Goal: Book appointment/travel/reservation

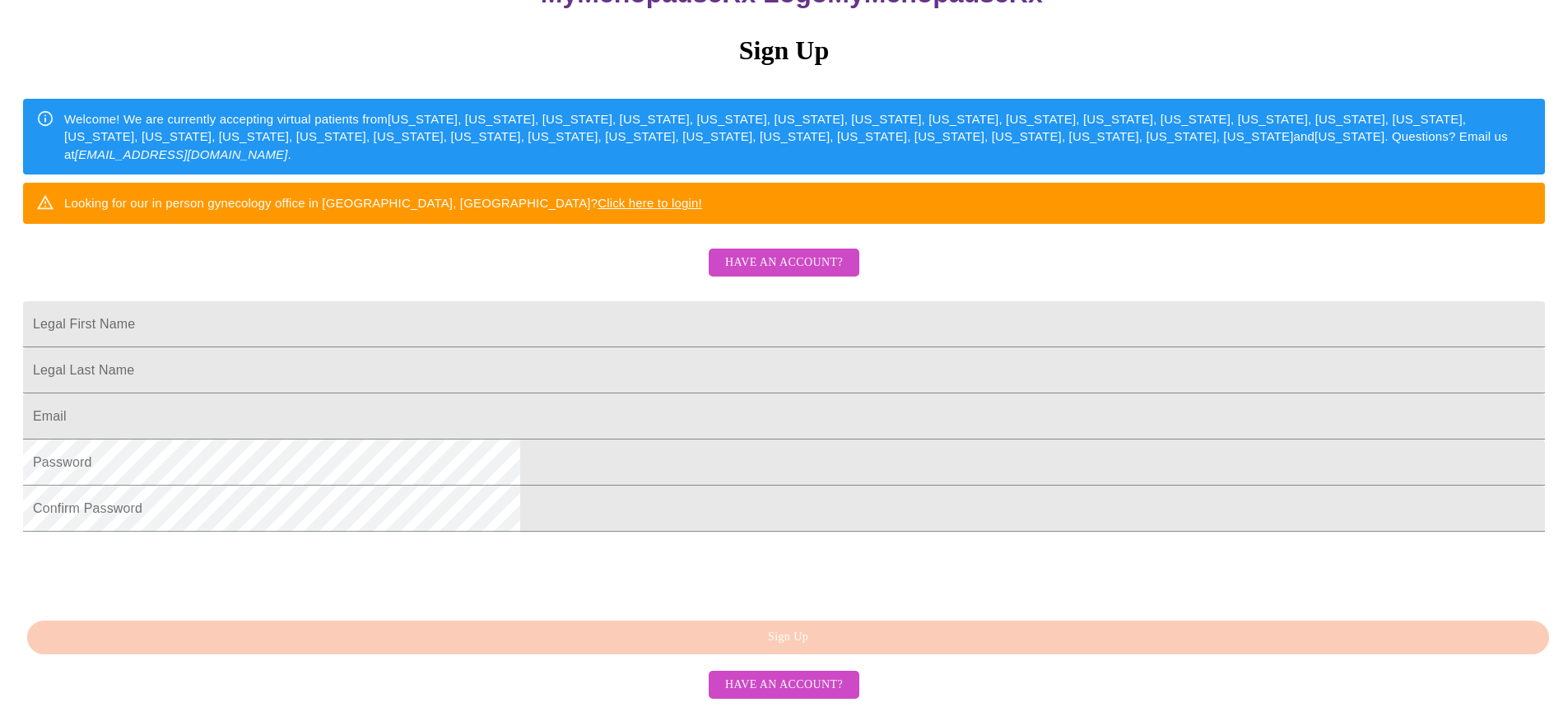
scroll to position [323, 0]
click at [775, 690] on span "Have an account?" at bounding box center [784, 685] width 118 height 20
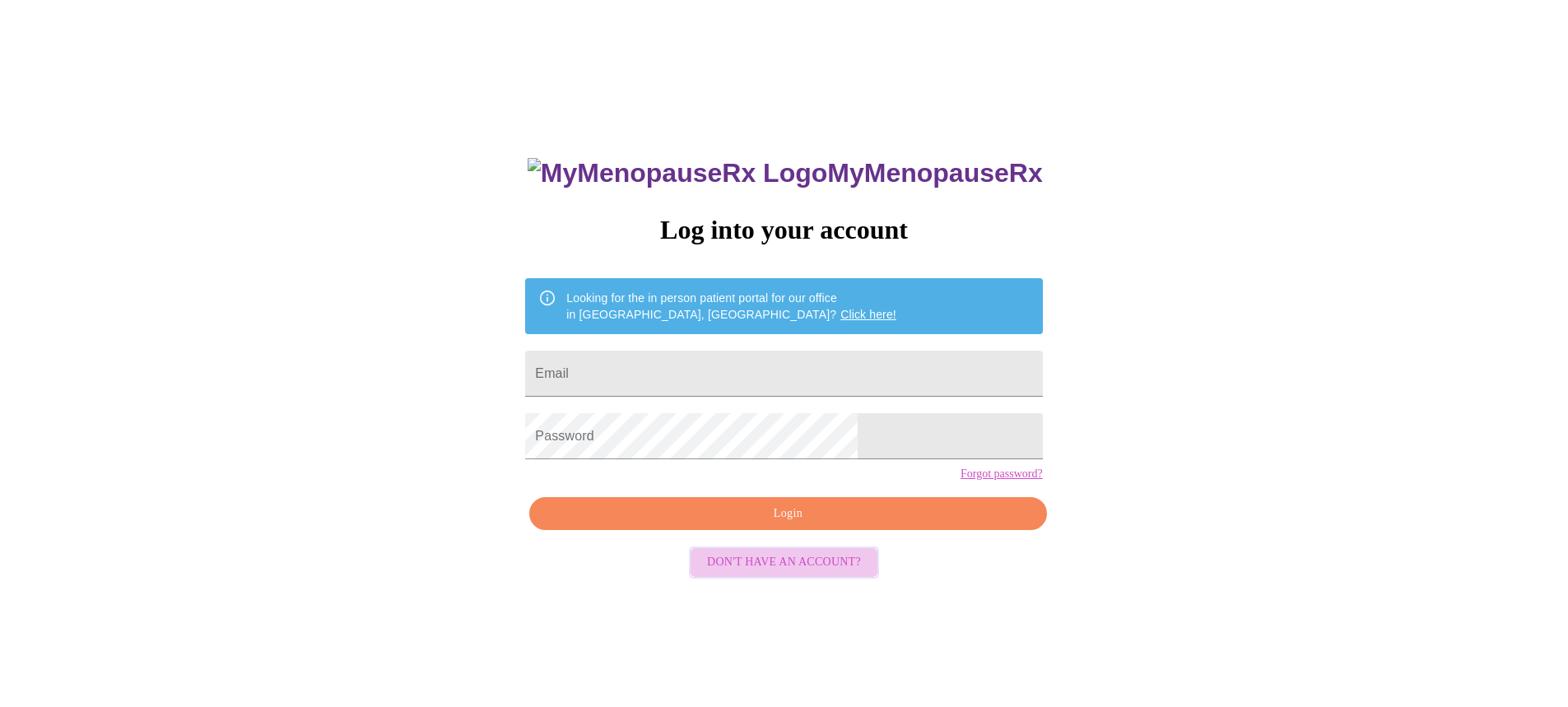
click at [796, 573] on span "Don't have an account?" at bounding box center [784, 562] width 154 height 20
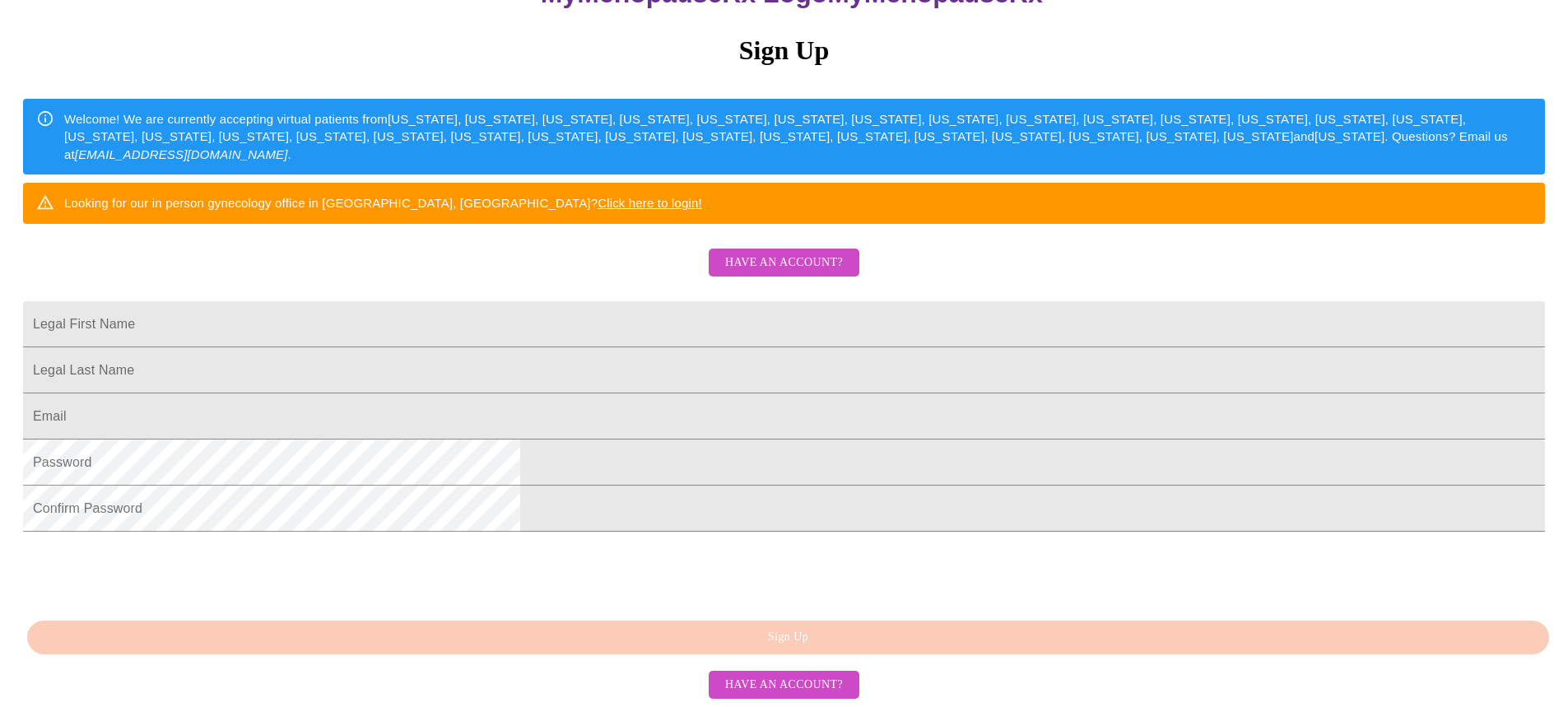
scroll to position [323, 0]
click at [785, 685] on span "Have an account?" at bounding box center [784, 685] width 118 height 20
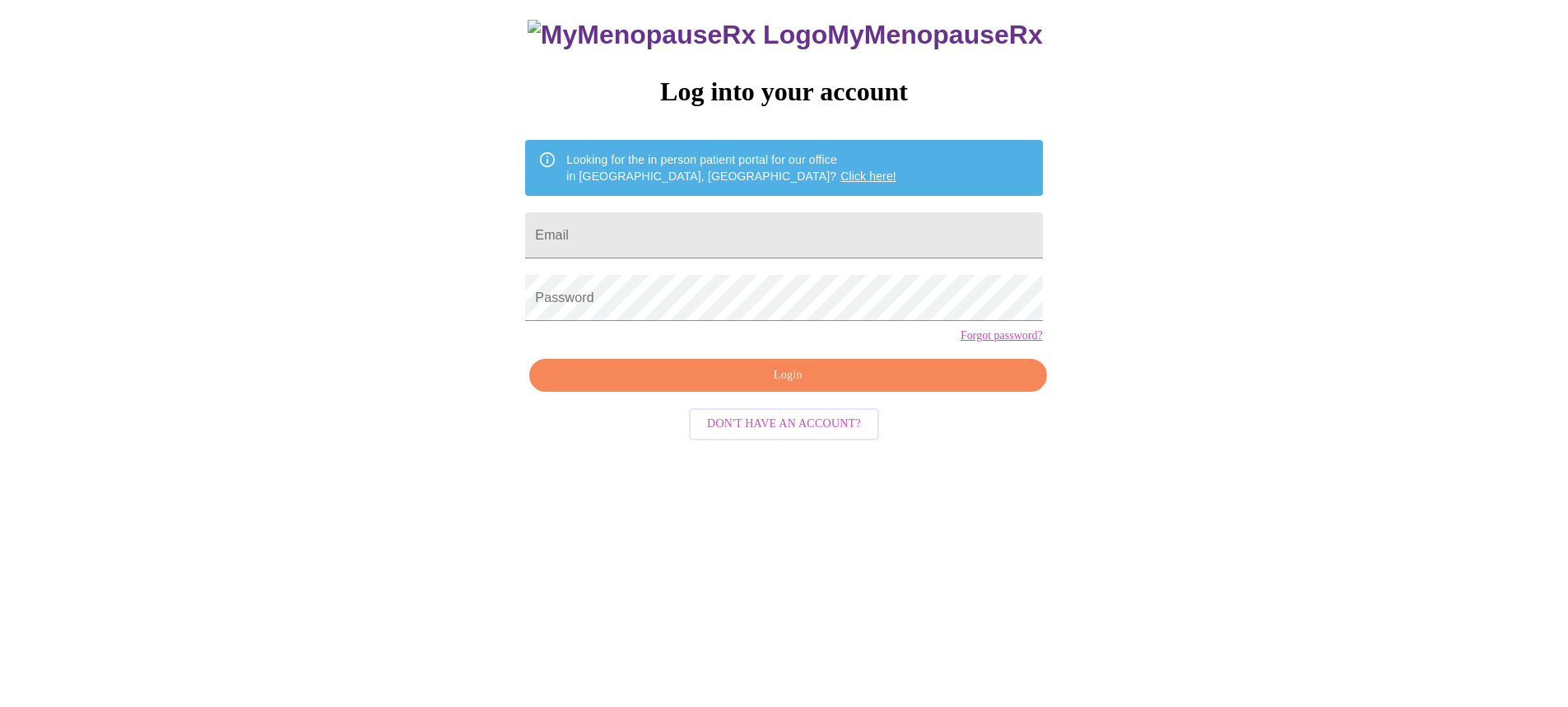
scroll to position [16, 0]
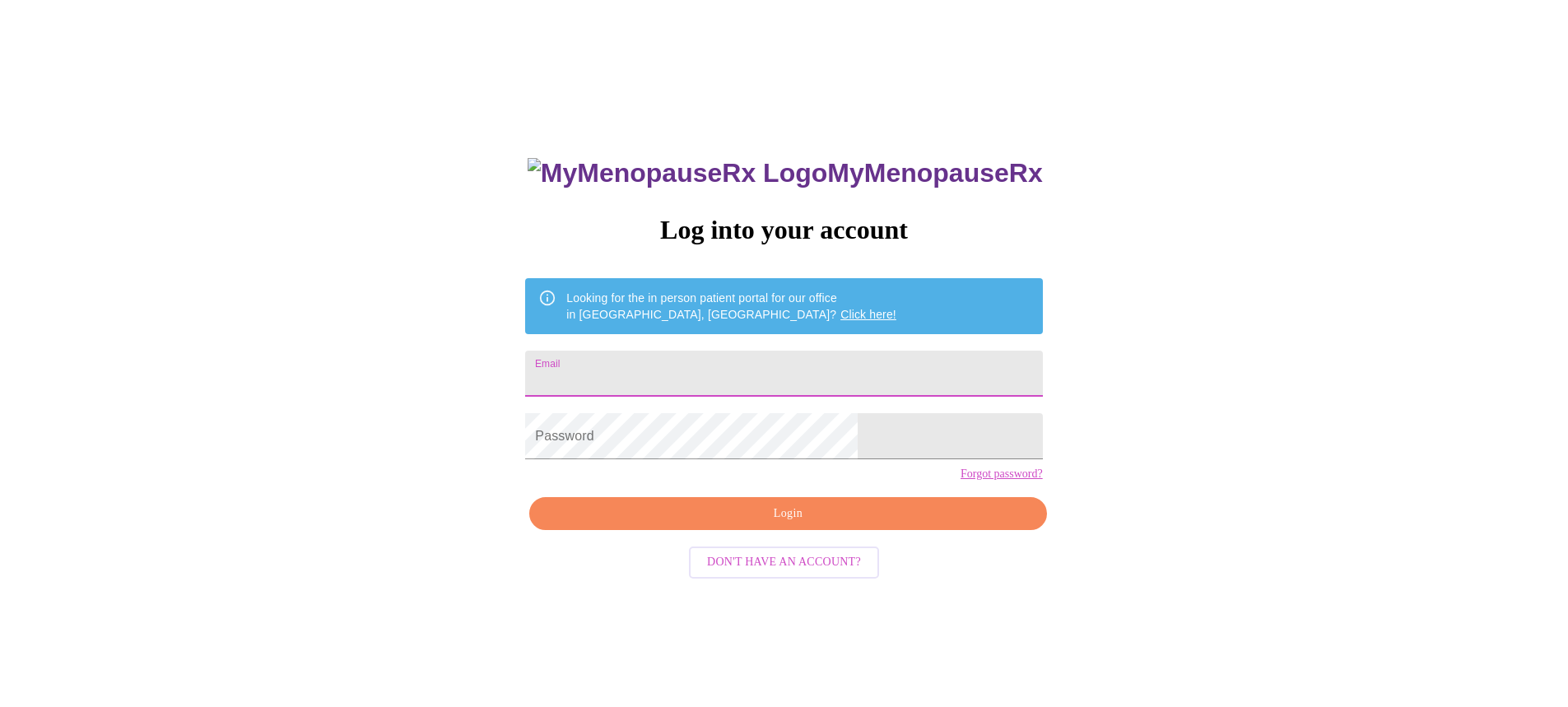
click at [634, 366] on input "Email" at bounding box center [783, 374] width 517 height 46
type input "[EMAIL_ADDRESS][DOMAIN_NAME]"
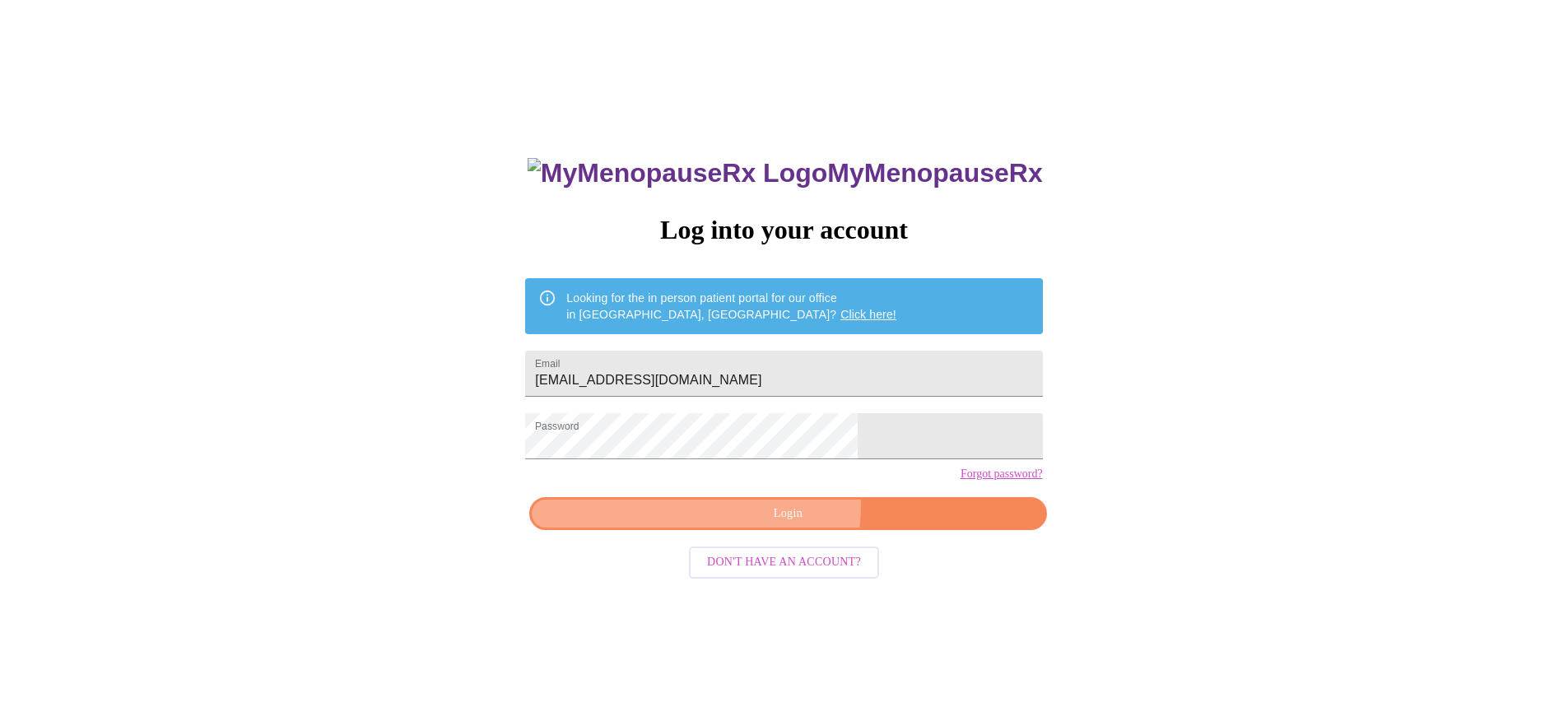
click at [769, 524] on span "Login" at bounding box center [788, 513] width 479 height 20
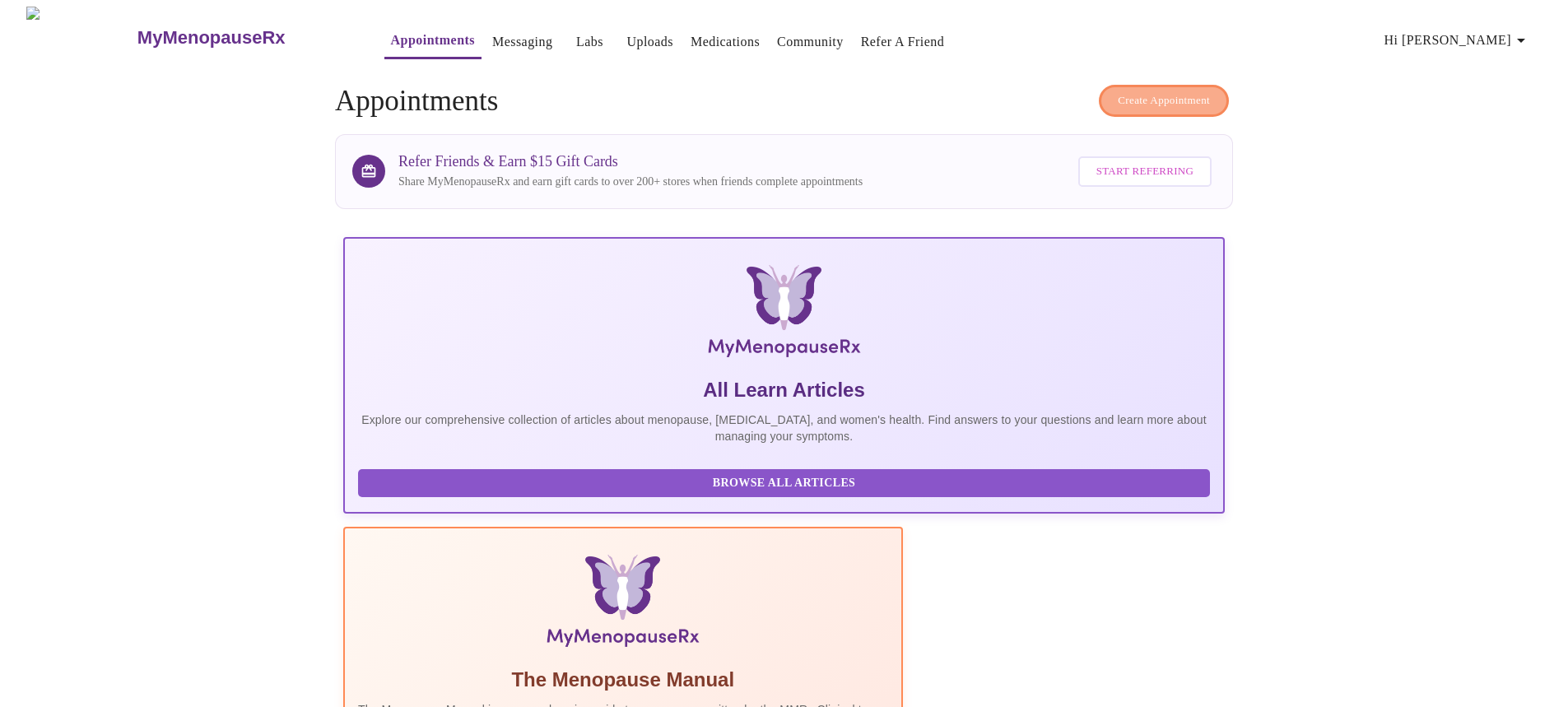
click at [1143, 95] on span "Create Appointment" at bounding box center [1164, 101] width 92 height 19
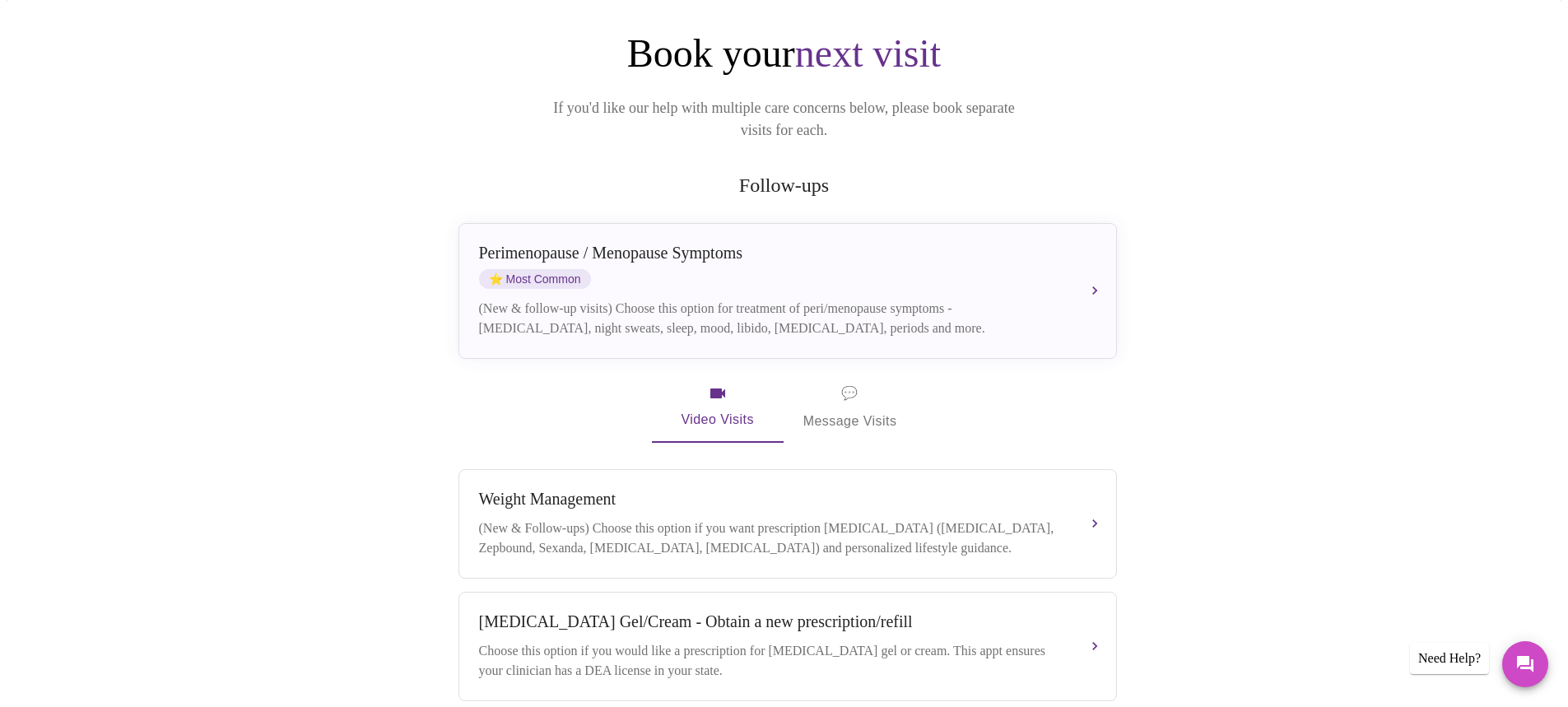
scroll to position [165, 0]
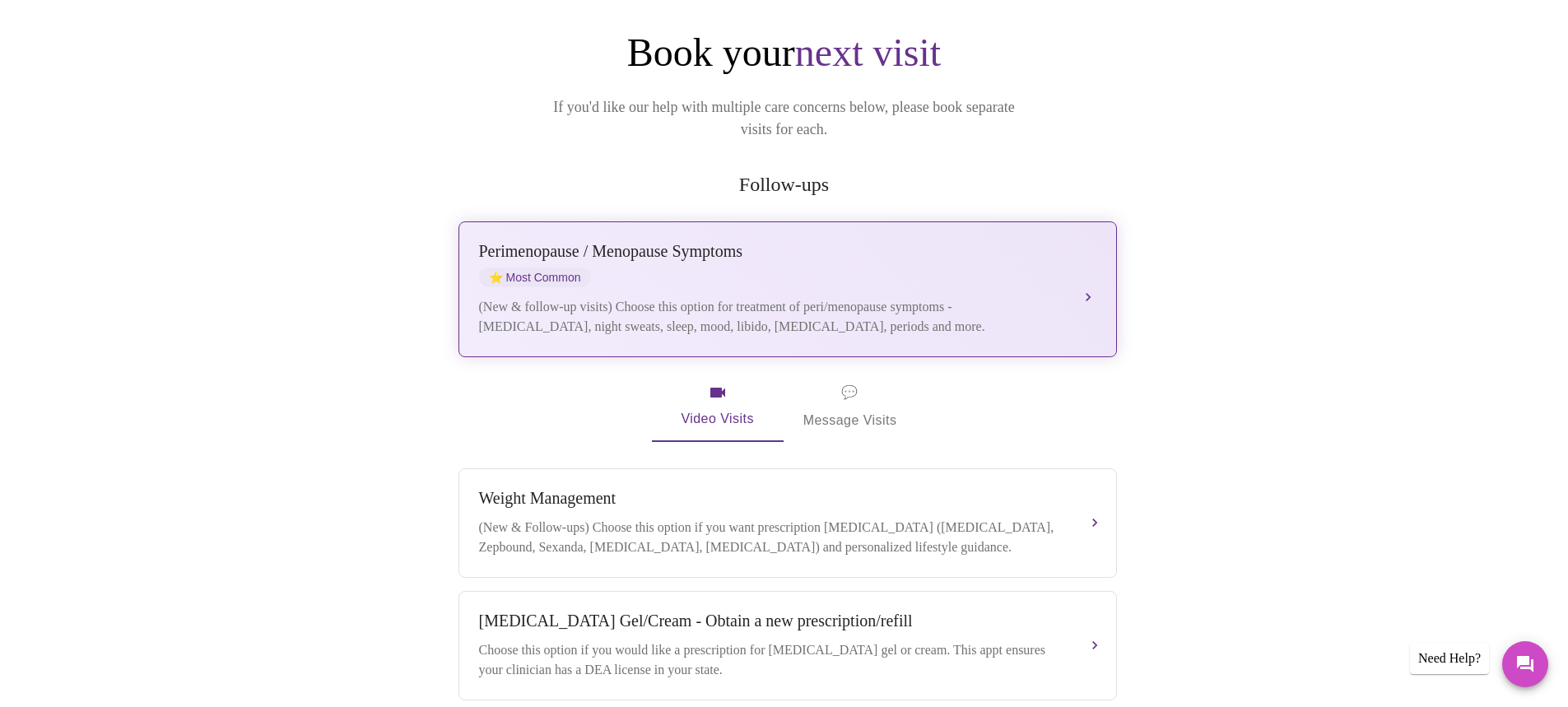
click at [789, 297] on div "(New & follow-up visits) Choose this option for treatment of peri/menopause sym…" at bounding box center [772, 317] width 584 height 39
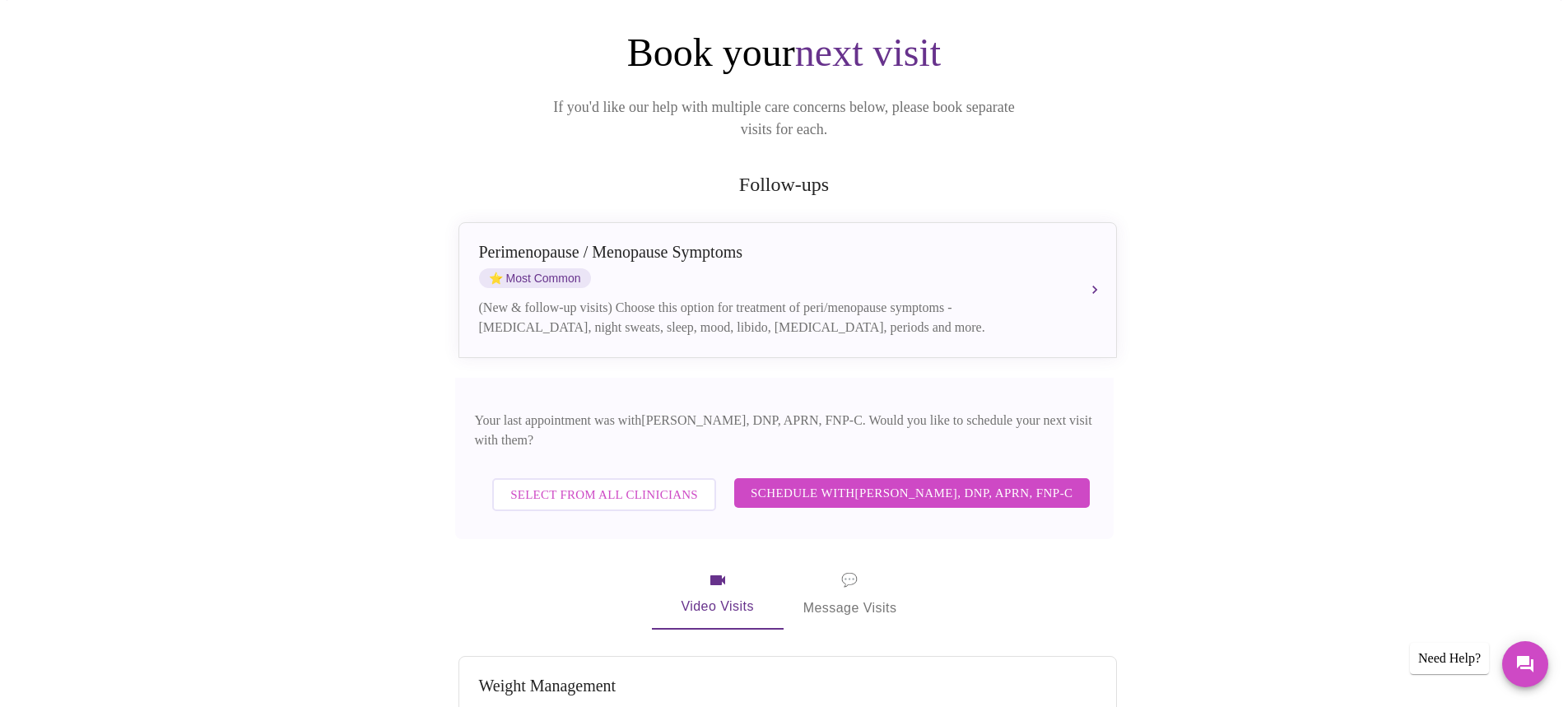
click at [859, 482] on span "Schedule with [PERSON_NAME], DNP, APRN, FNP-C" at bounding box center [912, 492] width 323 height 21
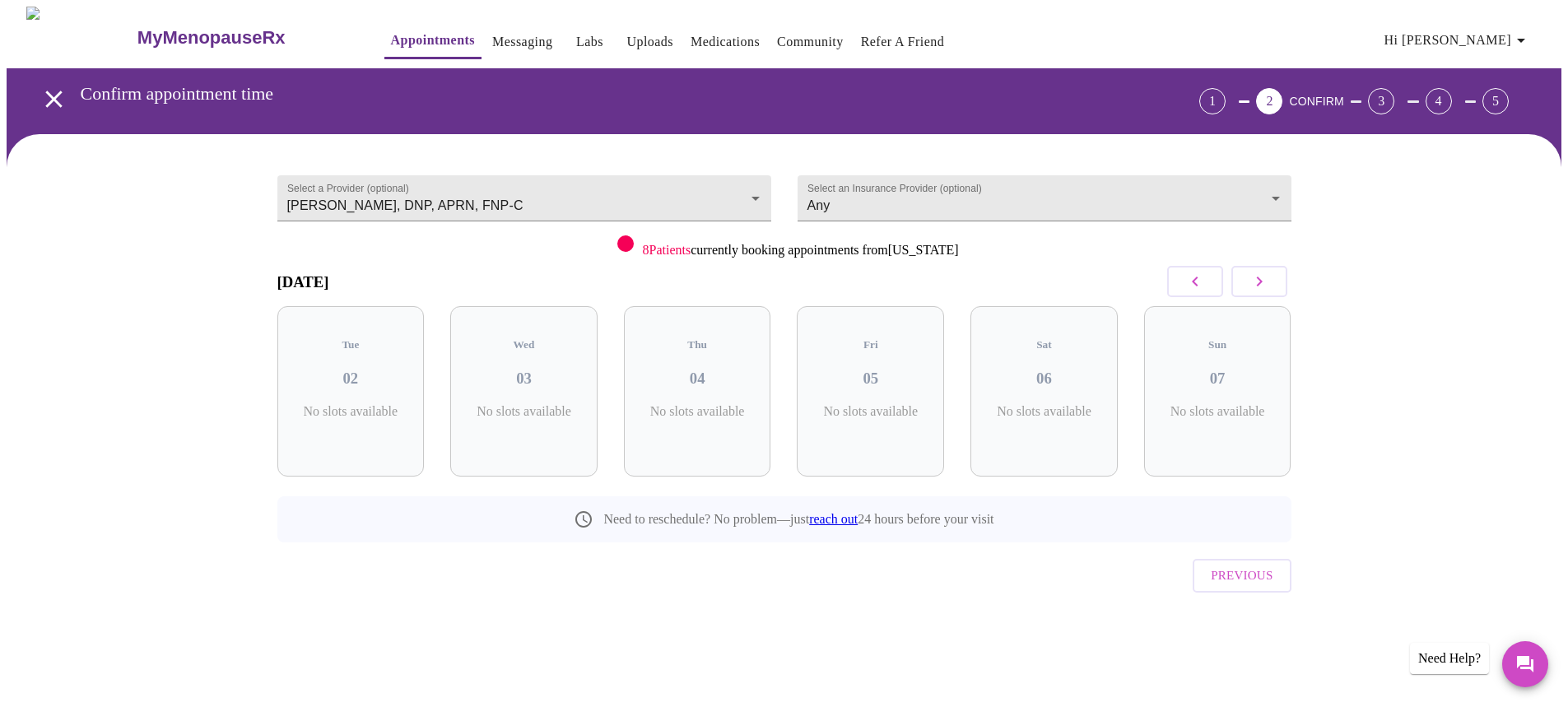
scroll to position [0, 0]
click at [1270, 282] on icon "button" at bounding box center [1265, 281] width 20 height 20
click at [1270, 282] on icon "button" at bounding box center [1265, 281] width 20 height 20
click at [1272, 280] on icon "button" at bounding box center [1265, 281] width 20 height 20
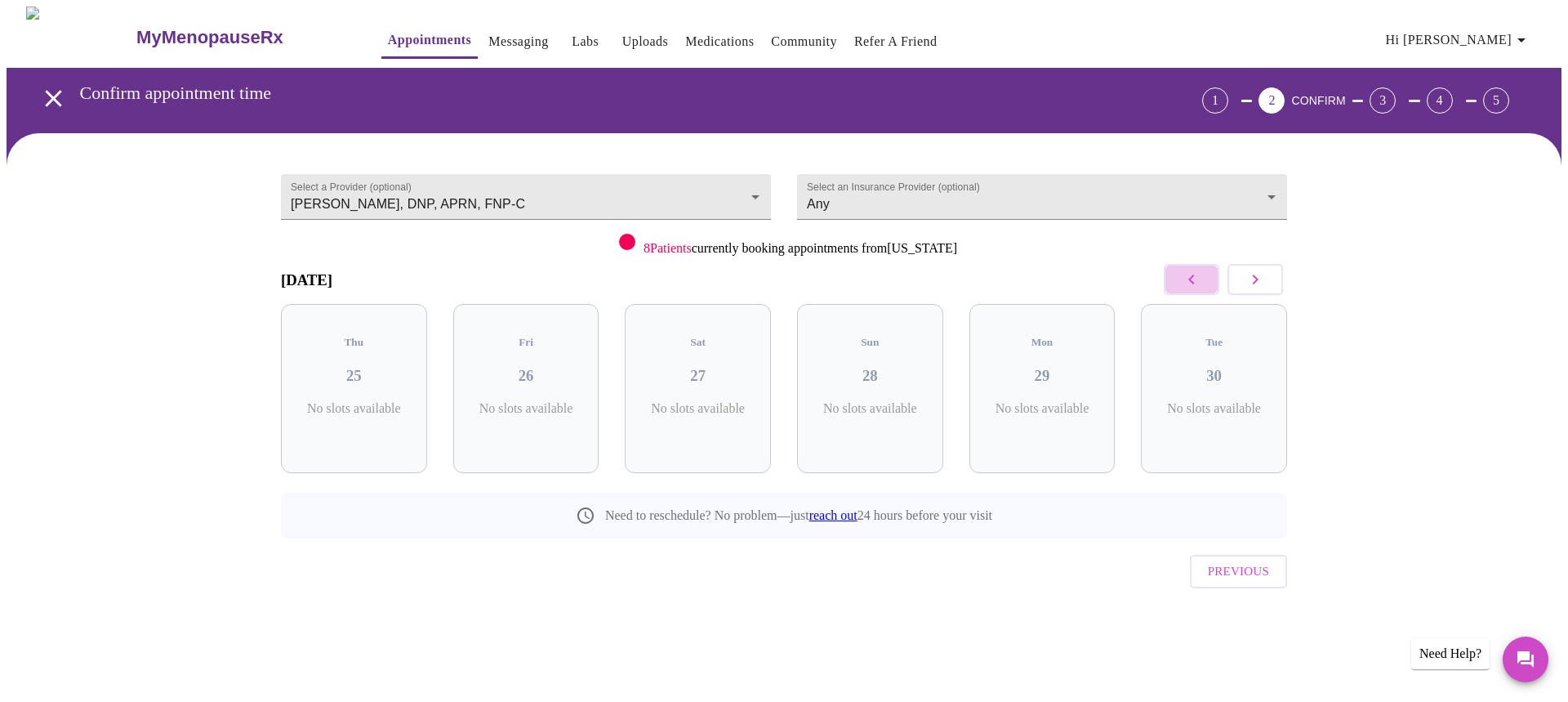
click at [1204, 280] on button "button" at bounding box center [1191, 279] width 56 height 31
click at [1203, 280] on button "button" at bounding box center [1191, 279] width 56 height 31
click at [1198, 280] on icon "button" at bounding box center [1191, 279] width 19 height 19
click at [957, 198] on body "MyMenopauseRx Appointments Messaging Labs Uploads Medications Community Refer a…" at bounding box center [783, 338] width 1555 height 663
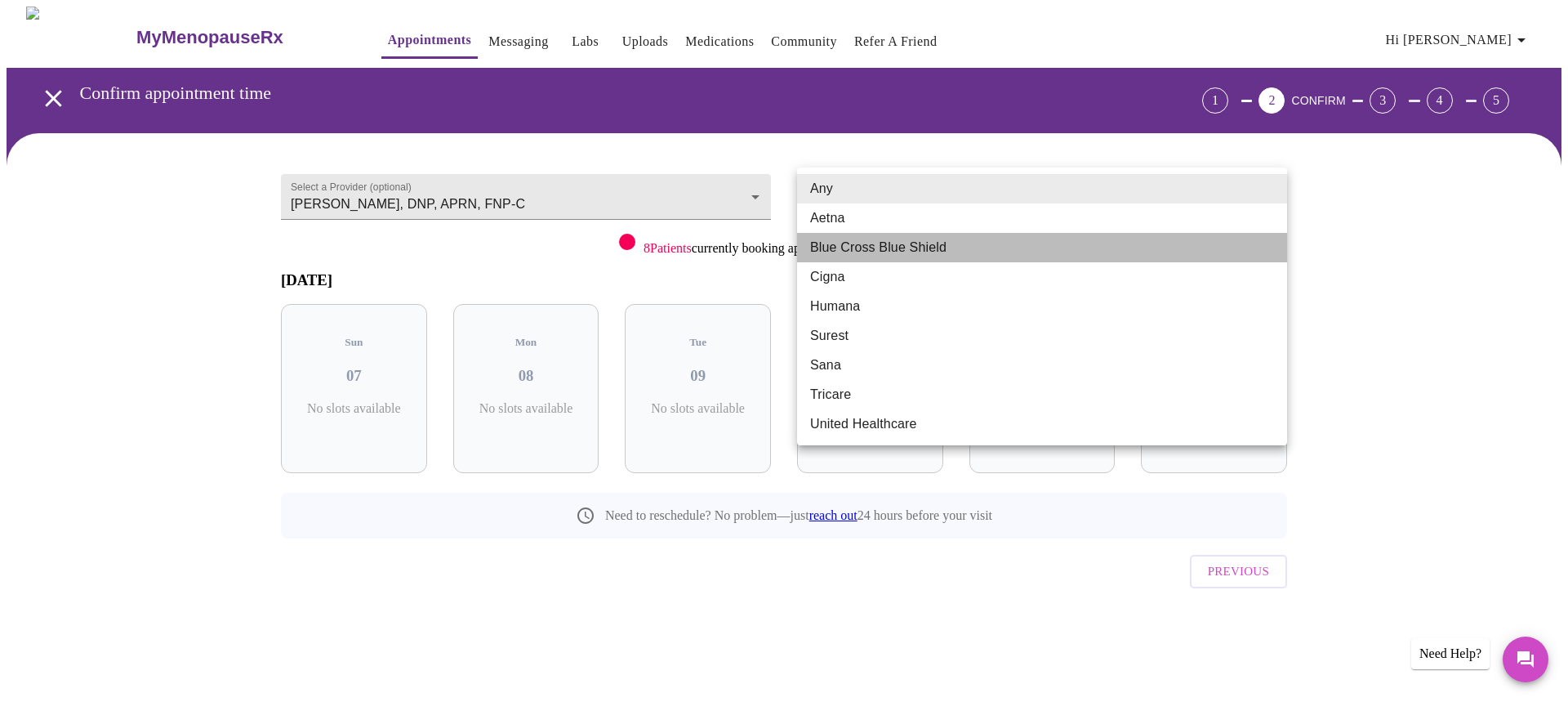
click at [906, 253] on li "Blue Cross Blue Shield" at bounding box center [1042, 247] width 490 height 29
type input "Blue Cross Blue Shield"
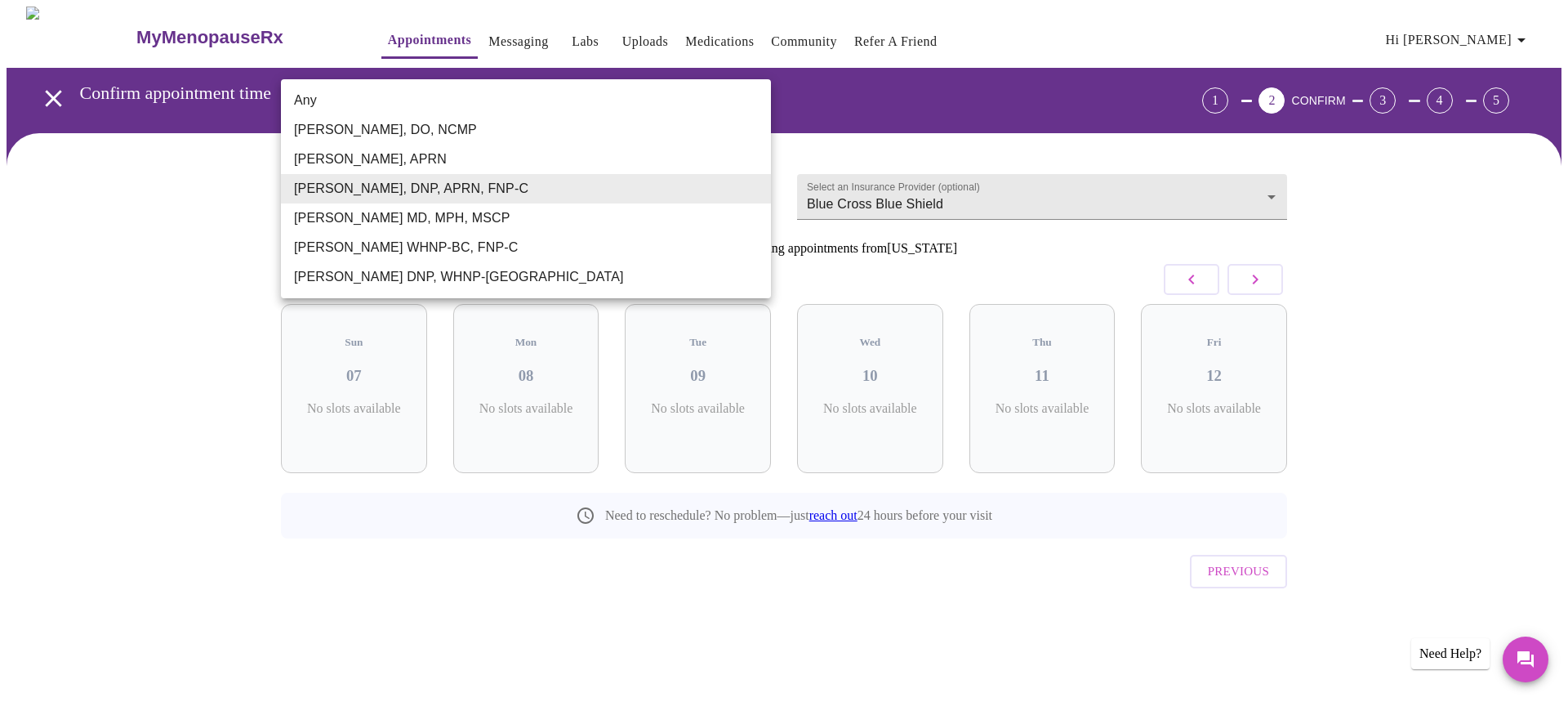
click at [753, 188] on body "MyMenopauseRx Appointments Messaging Labs Uploads Medications Community Refer a…" at bounding box center [783, 338] width 1555 height 663
click at [304, 92] on li "Any" at bounding box center [526, 100] width 490 height 29
type input "Any"
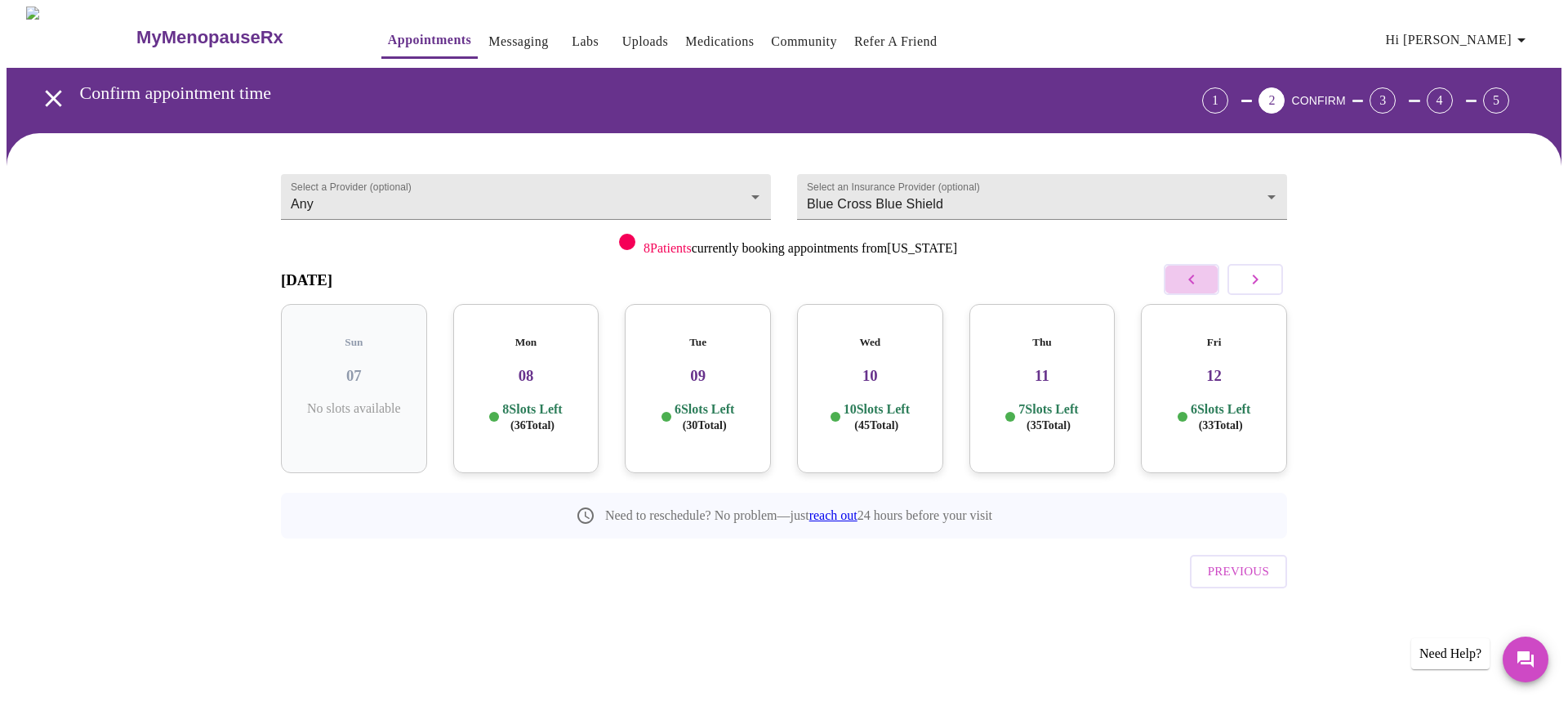
click at [1190, 286] on icon "button" at bounding box center [1191, 279] width 19 height 19
click at [711, 381] on div "Wed 03 6 Slots Left ( 20 Total)" at bounding box center [697, 388] width 146 height 169
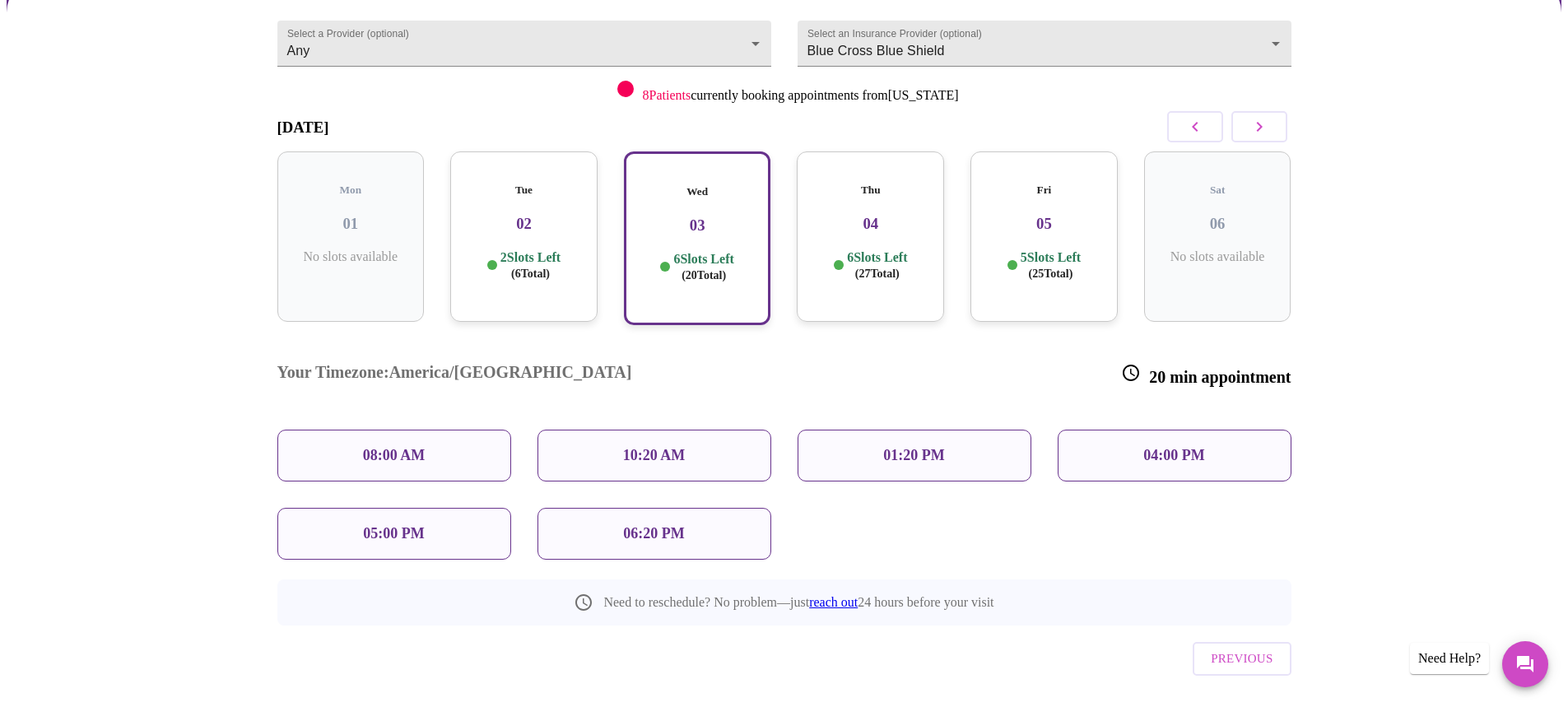
scroll to position [157, 0]
click at [904, 445] on p "01:20 PM" at bounding box center [913, 453] width 61 height 17
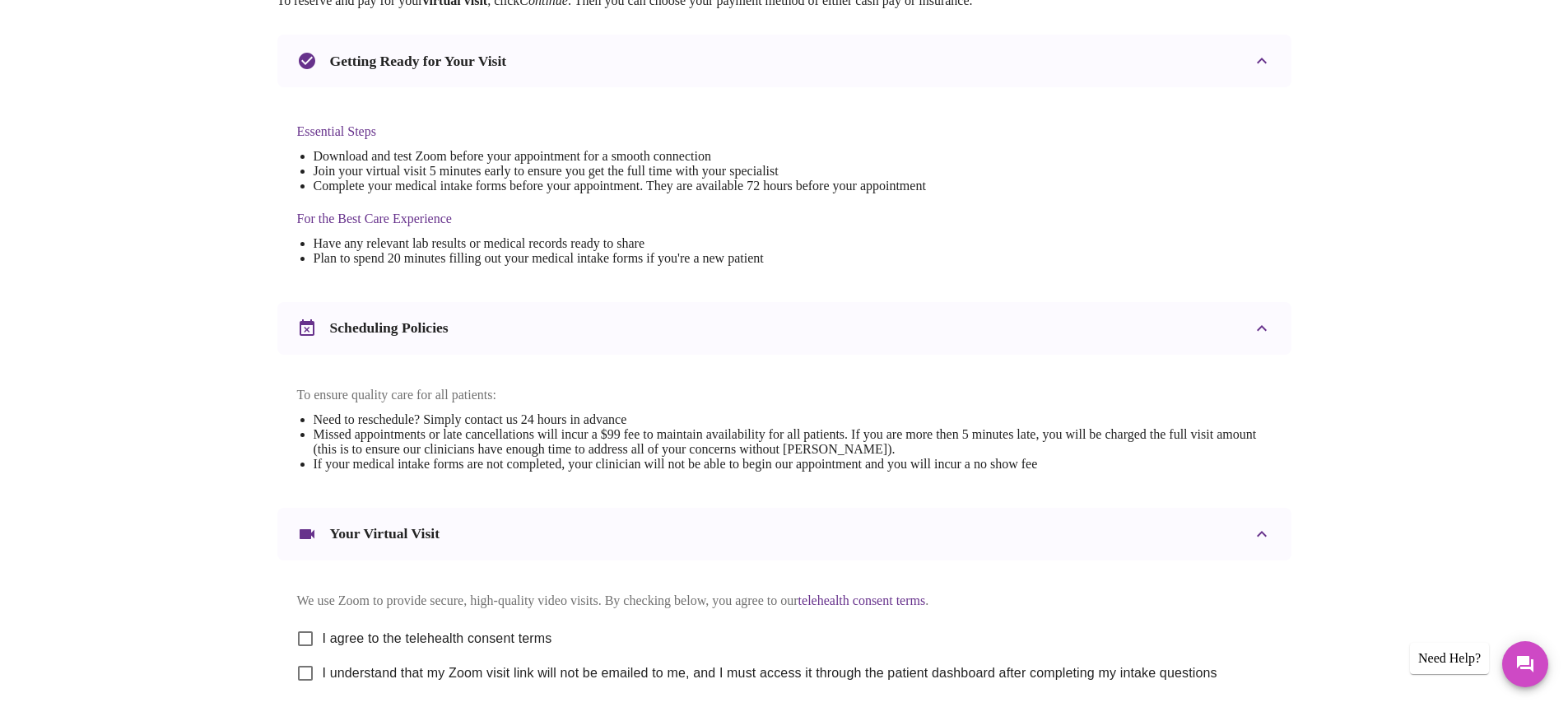
scroll to position [486, 0]
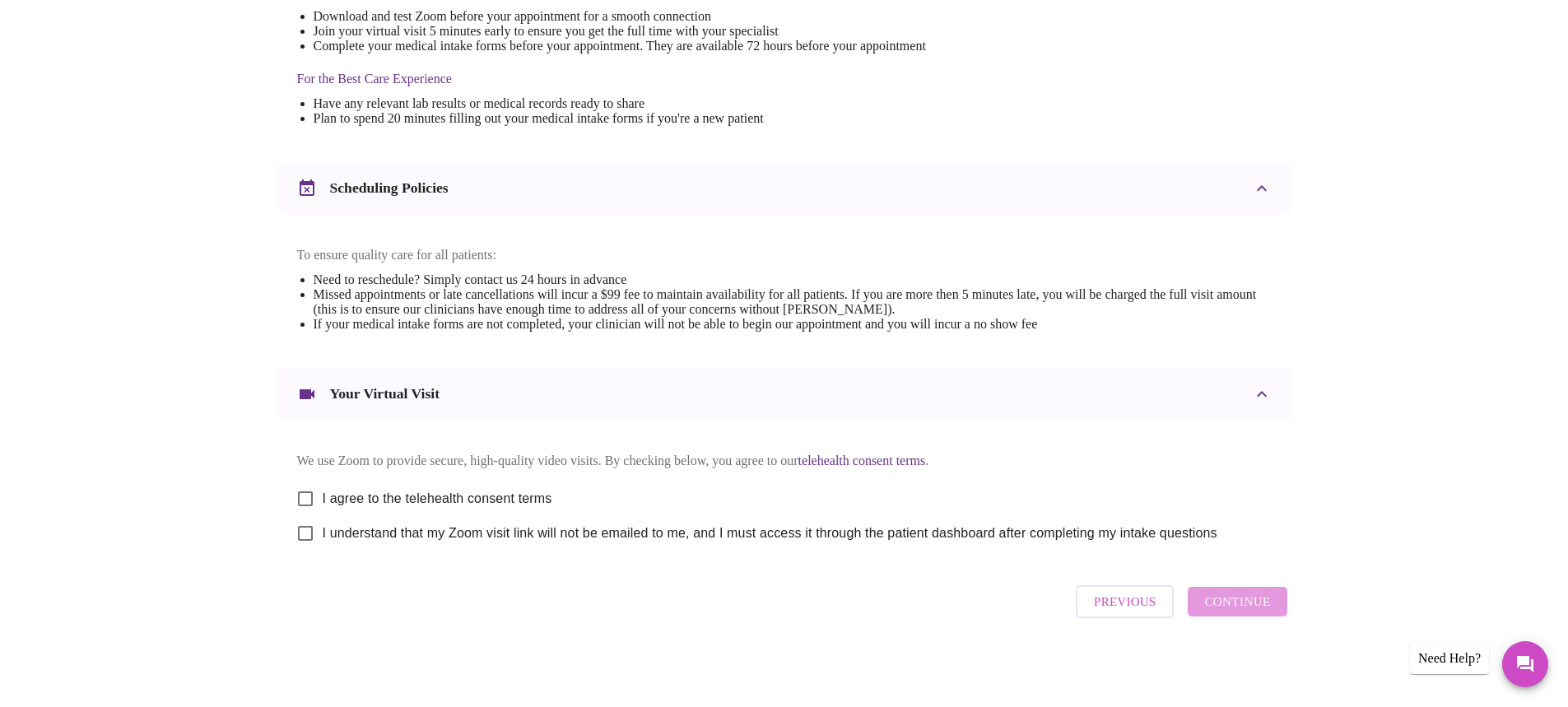
click at [323, 492] on span "I agree to the telehealth consent terms" at bounding box center [437, 499] width 230 height 20
click at [323, 492] on input "I agree to the telehealth consent terms" at bounding box center [305, 499] width 35 height 35
checkbox input "true"
click at [311, 529] on input "I understand that my Zoom visit link will not be emailed to me, and I must acce…" at bounding box center [305, 532] width 35 height 35
checkbox input "true"
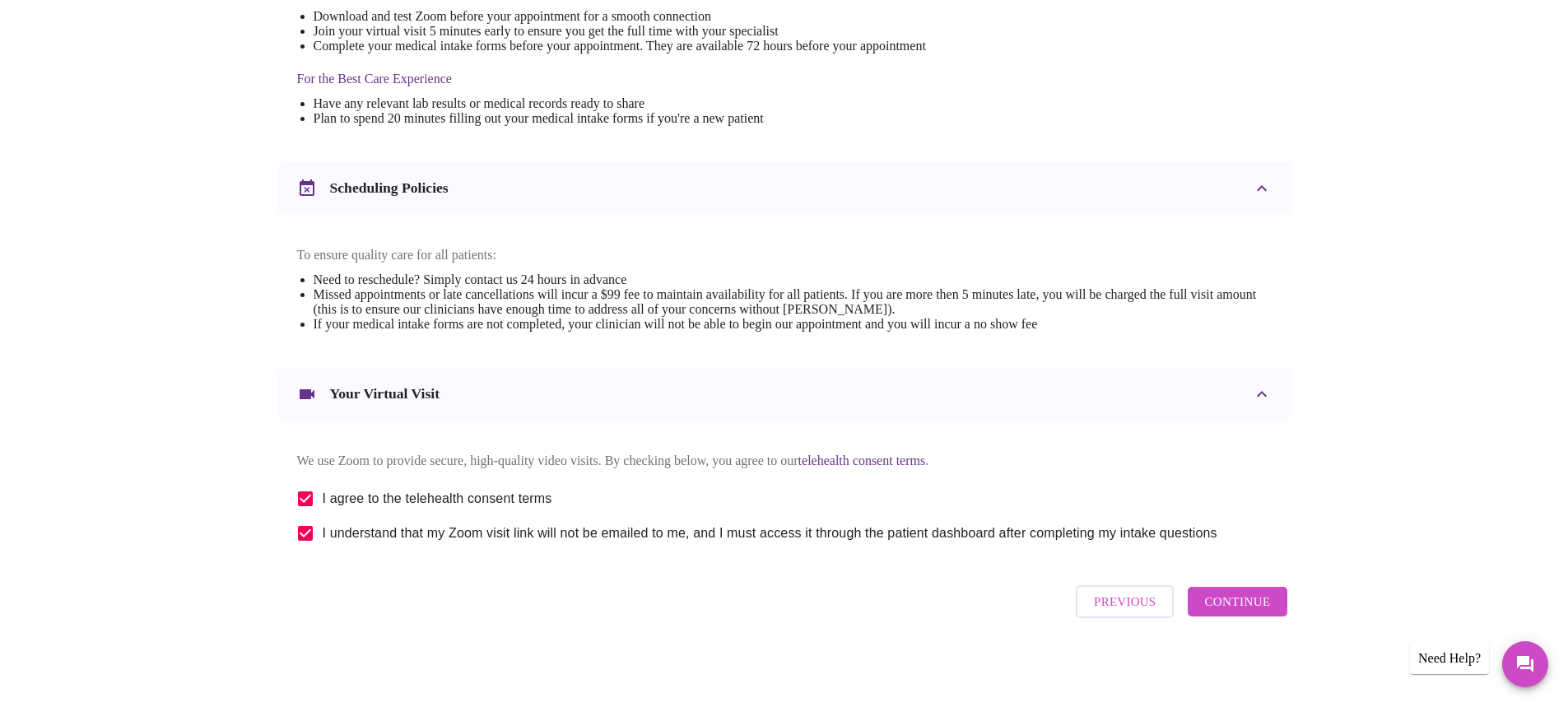
click at [1263, 612] on span "Continue" at bounding box center [1237, 601] width 66 height 21
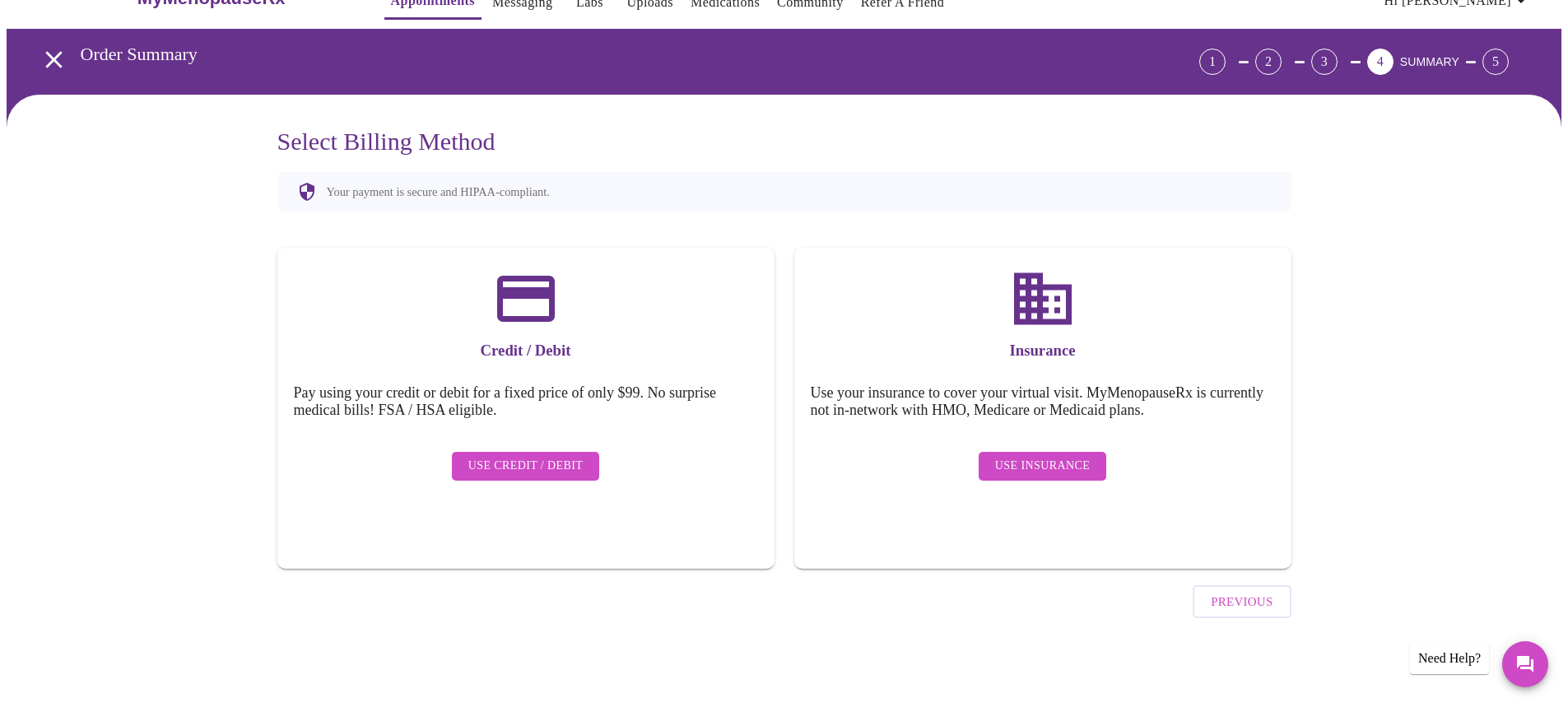
scroll to position [0, 0]
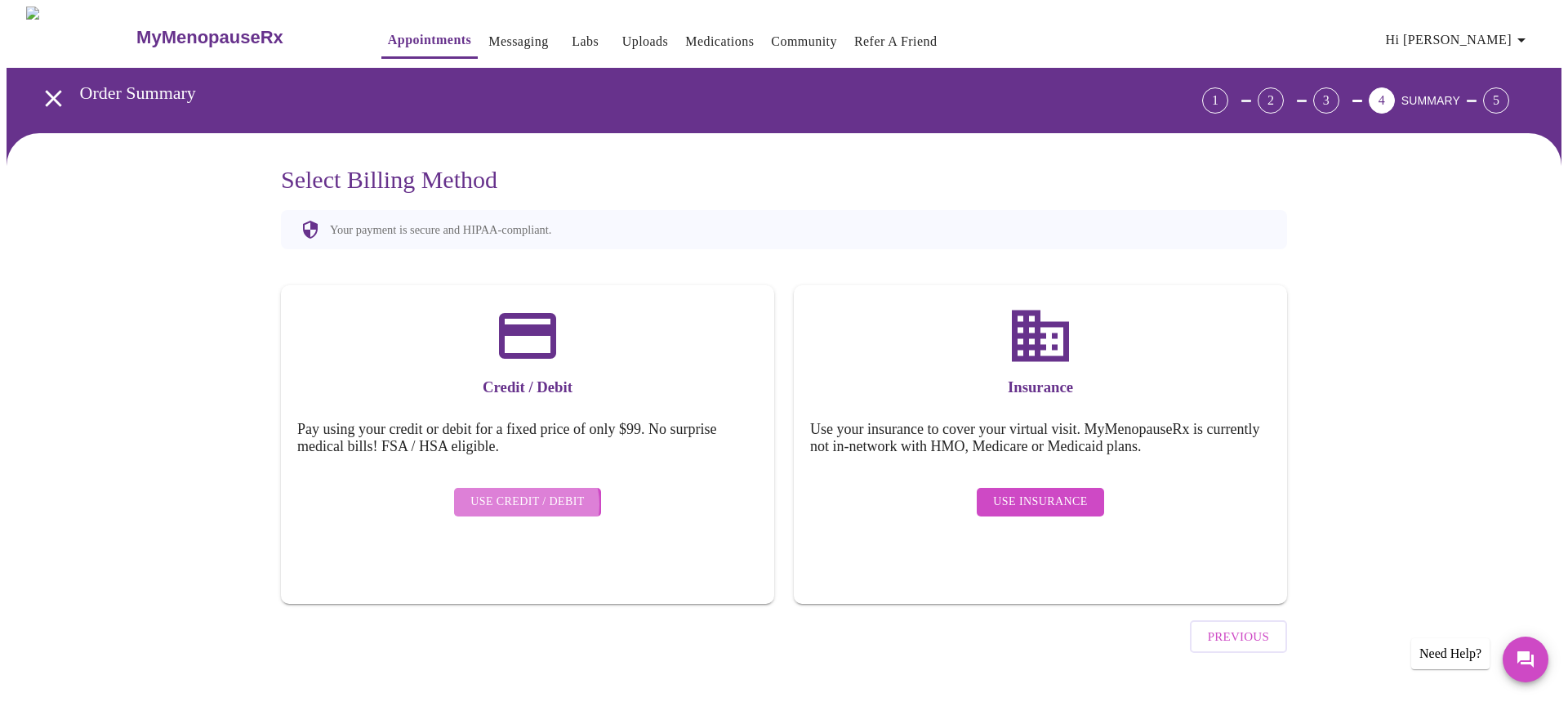
click at [525, 492] on span "Use Credit / Debit" at bounding box center [527, 501] width 114 height 20
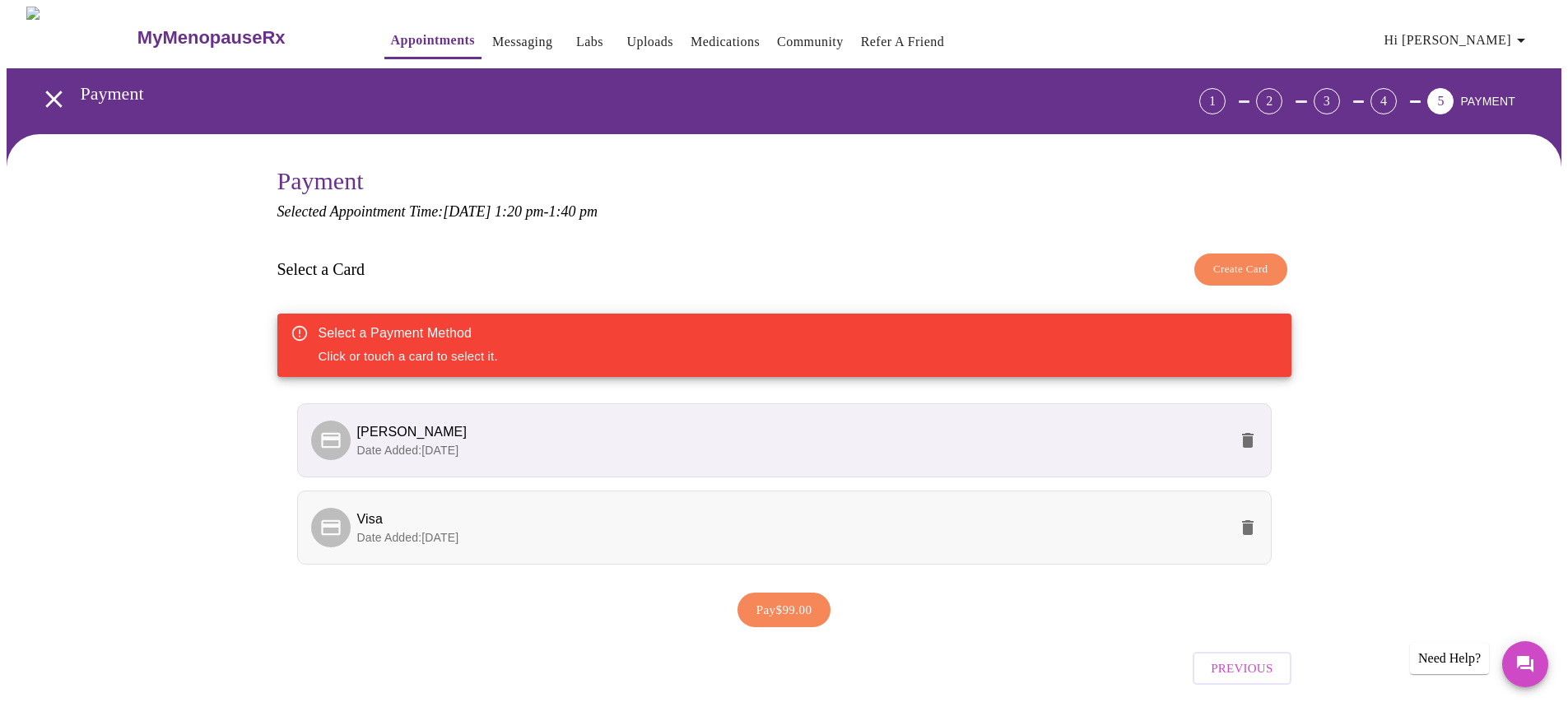
click at [449, 524] on span "Visa" at bounding box center [793, 519] width 871 height 20
click at [540, 447] on p "Date Added: [DATE]" at bounding box center [793, 450] width 871 height 16
click at [1260, 668] on span "Previous" at bounding box center [1241, 668] width 61 height 21
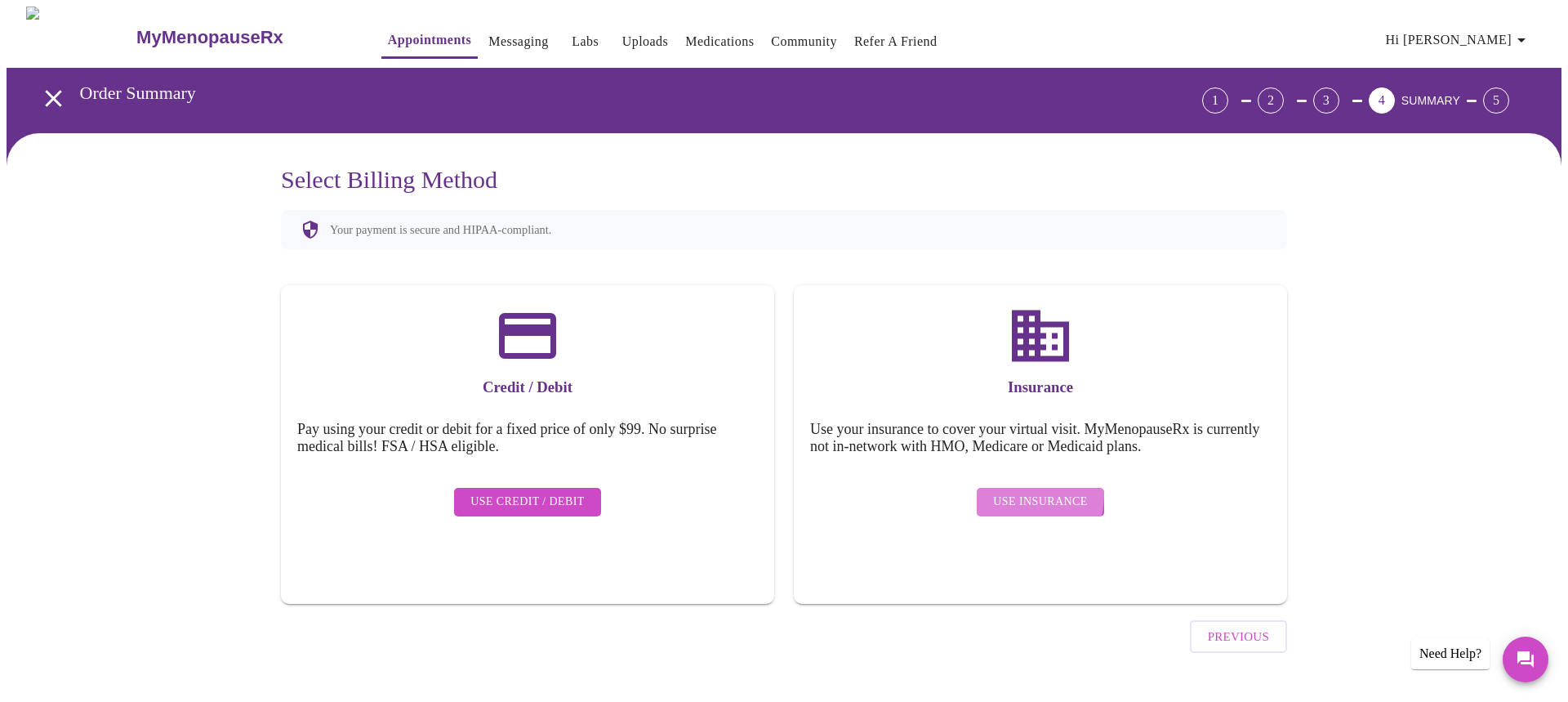
click at [1026, 492] on span "Use Insurance" at bounding box center [1040, 501] width 94 height 20
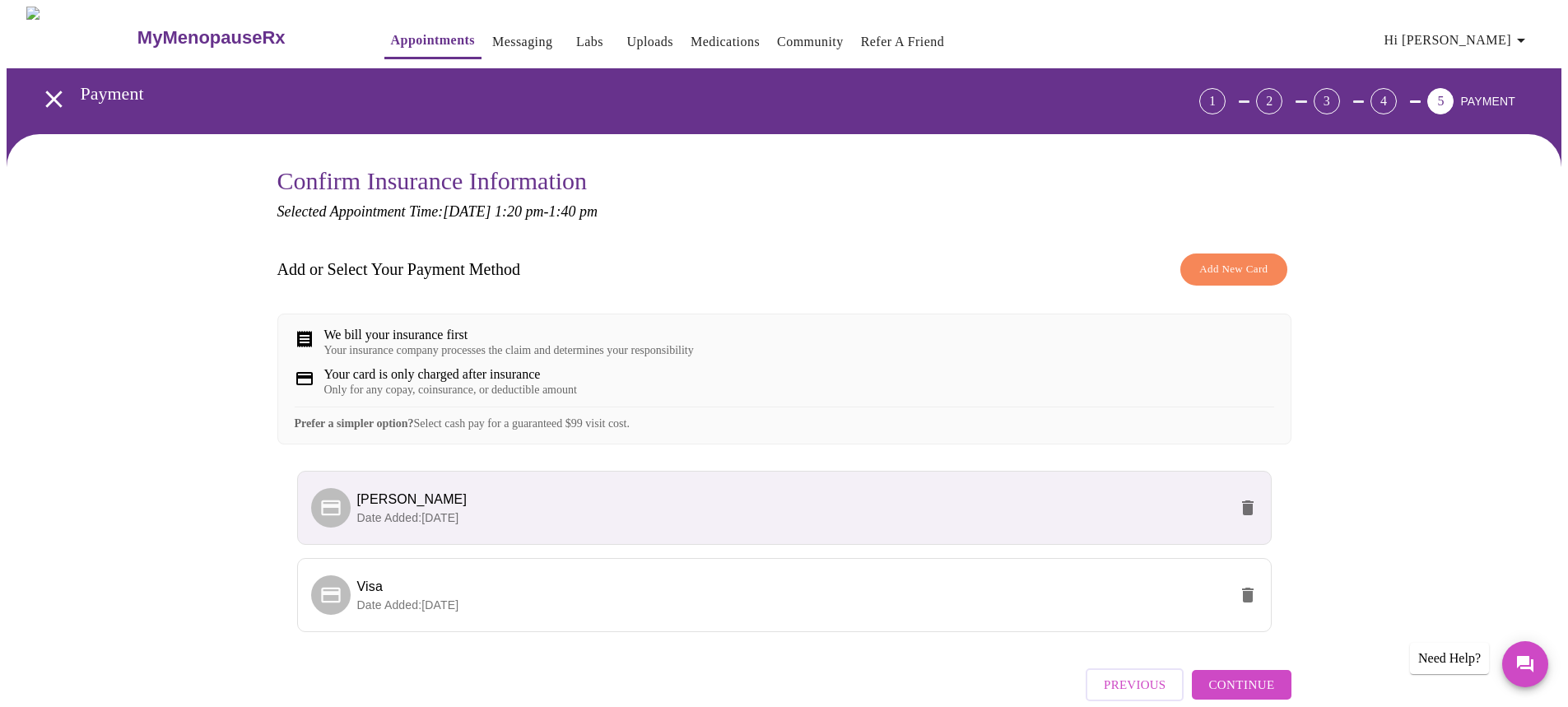
click at [568, 525] on p "Date Added: [DATE]" at bounding box center [793, 517] width 871 height 16
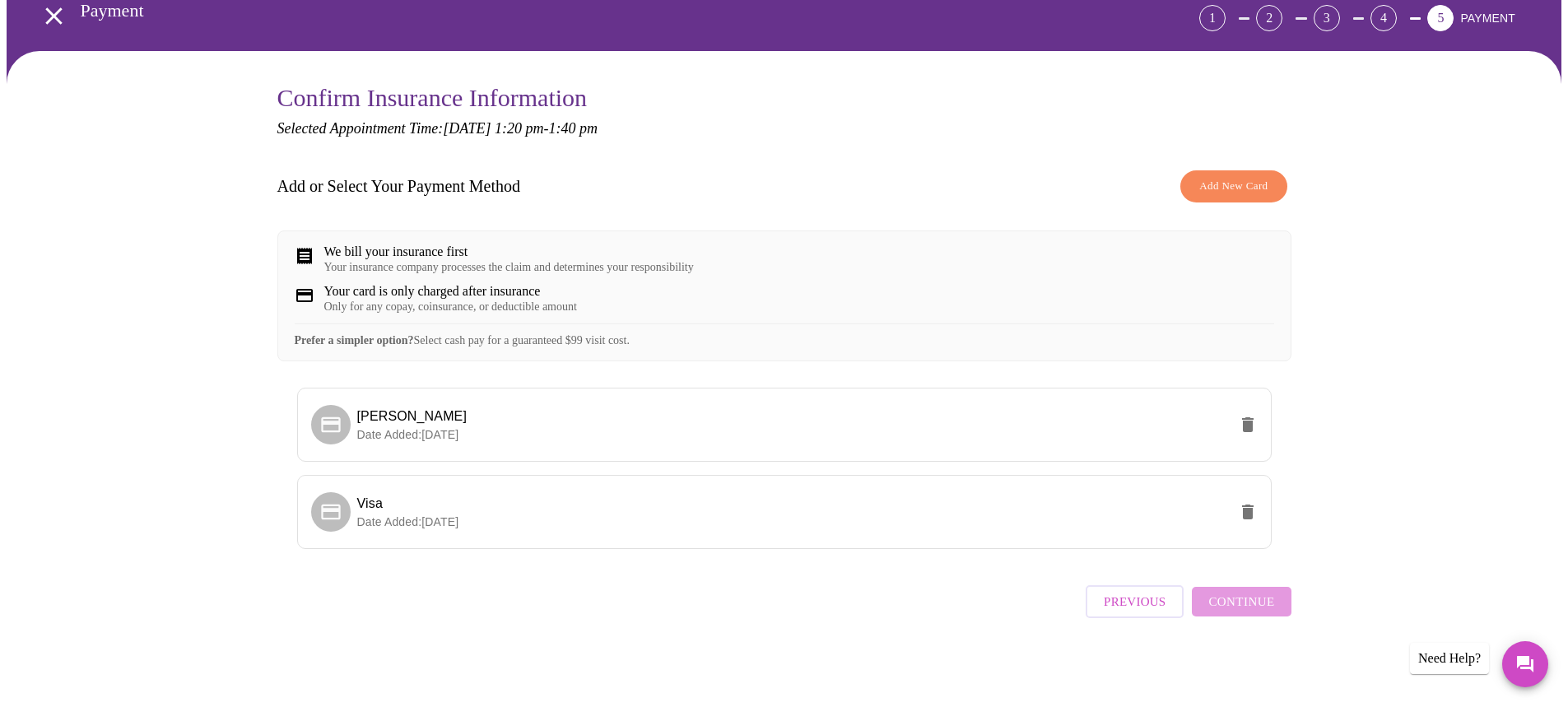
scroll to position [97, 0]
click at [1243, 611] on div "Previous Continue" at bounding box center [1188, 597] width 205 height 58
click at [634, 438] on p "Date Added: [DATE]" at bounding box center [793, 435] width 871 height 16
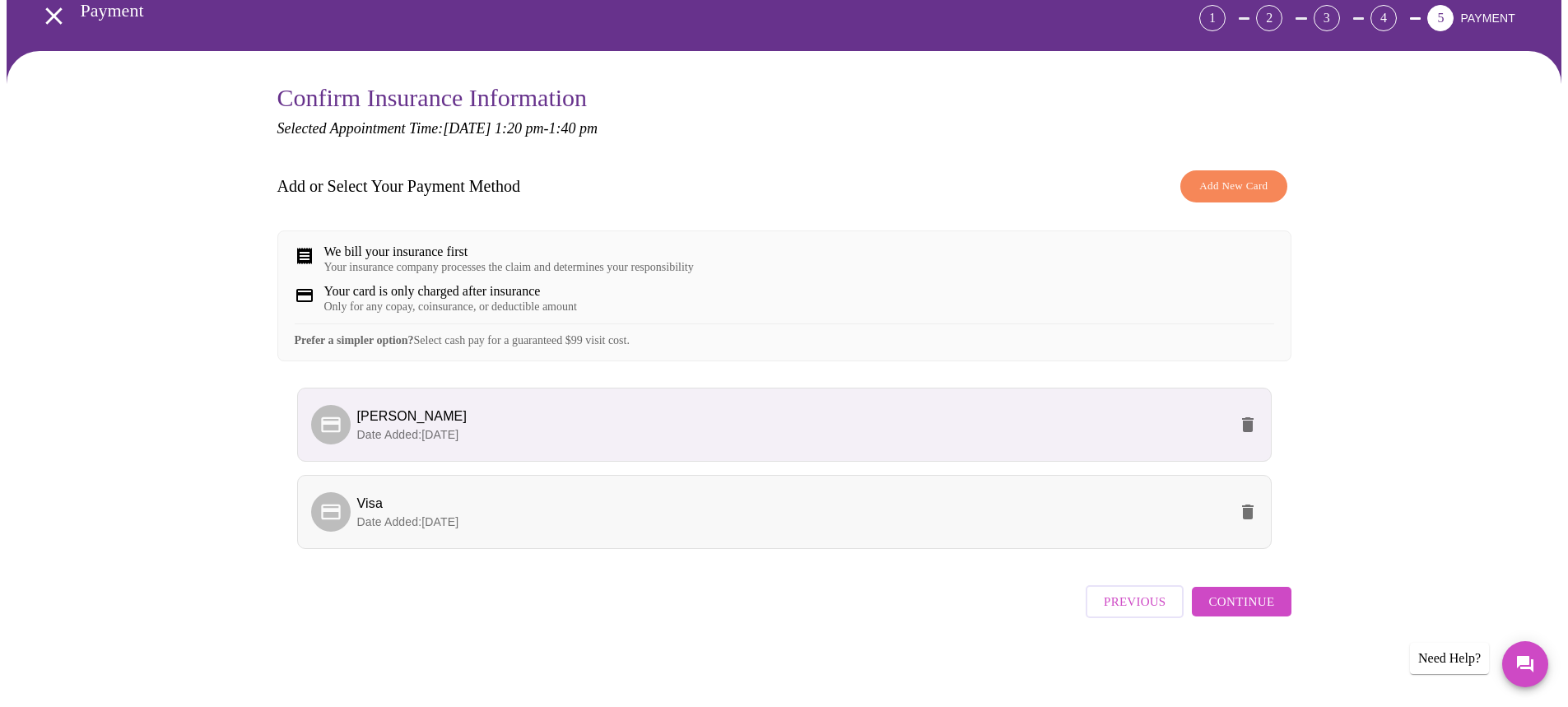
click at [545, 530] on p "Date Added: [DATE]" at bounding box center [793, 522] width 871 height 16
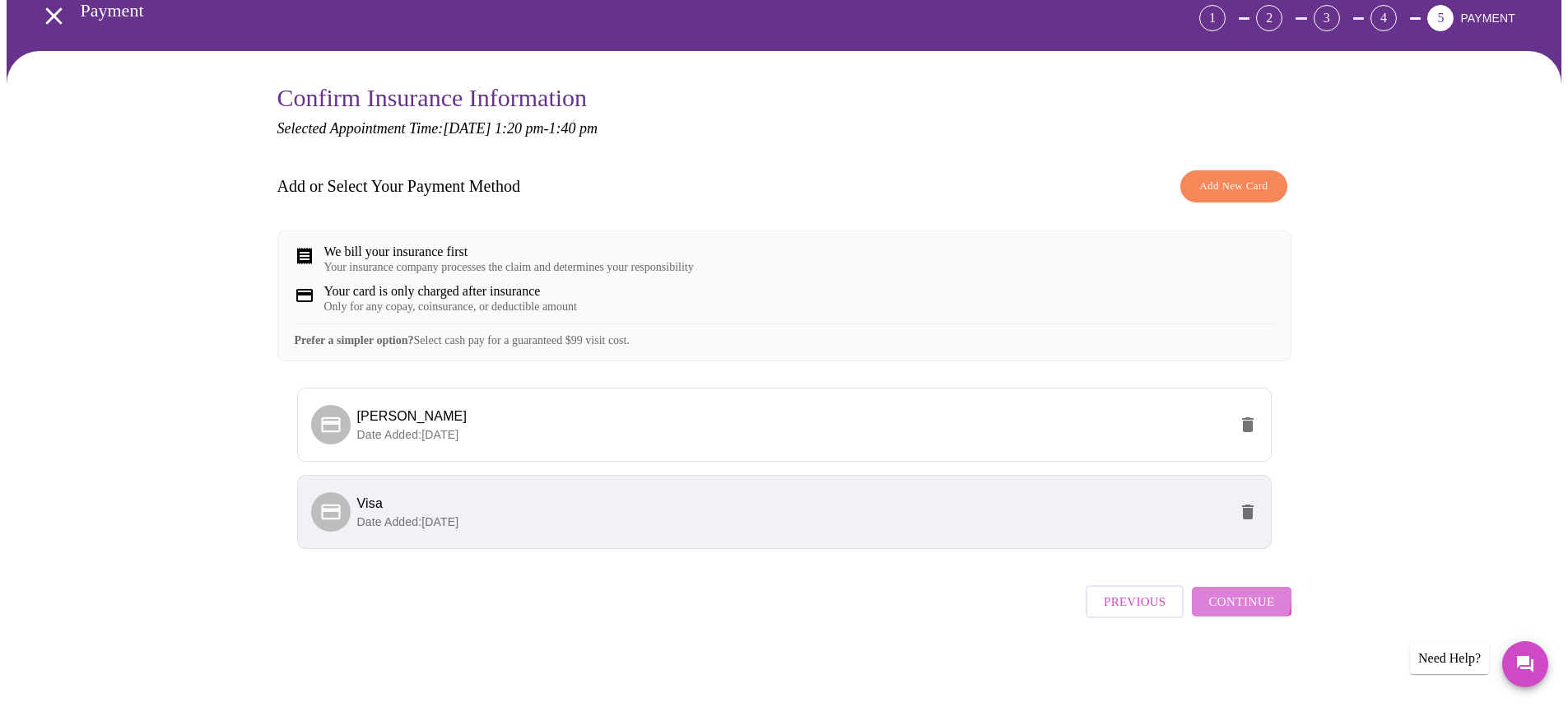
click at [1229, 603] on span "Continue" at bounding box center [1241, 601] width 66 height 21
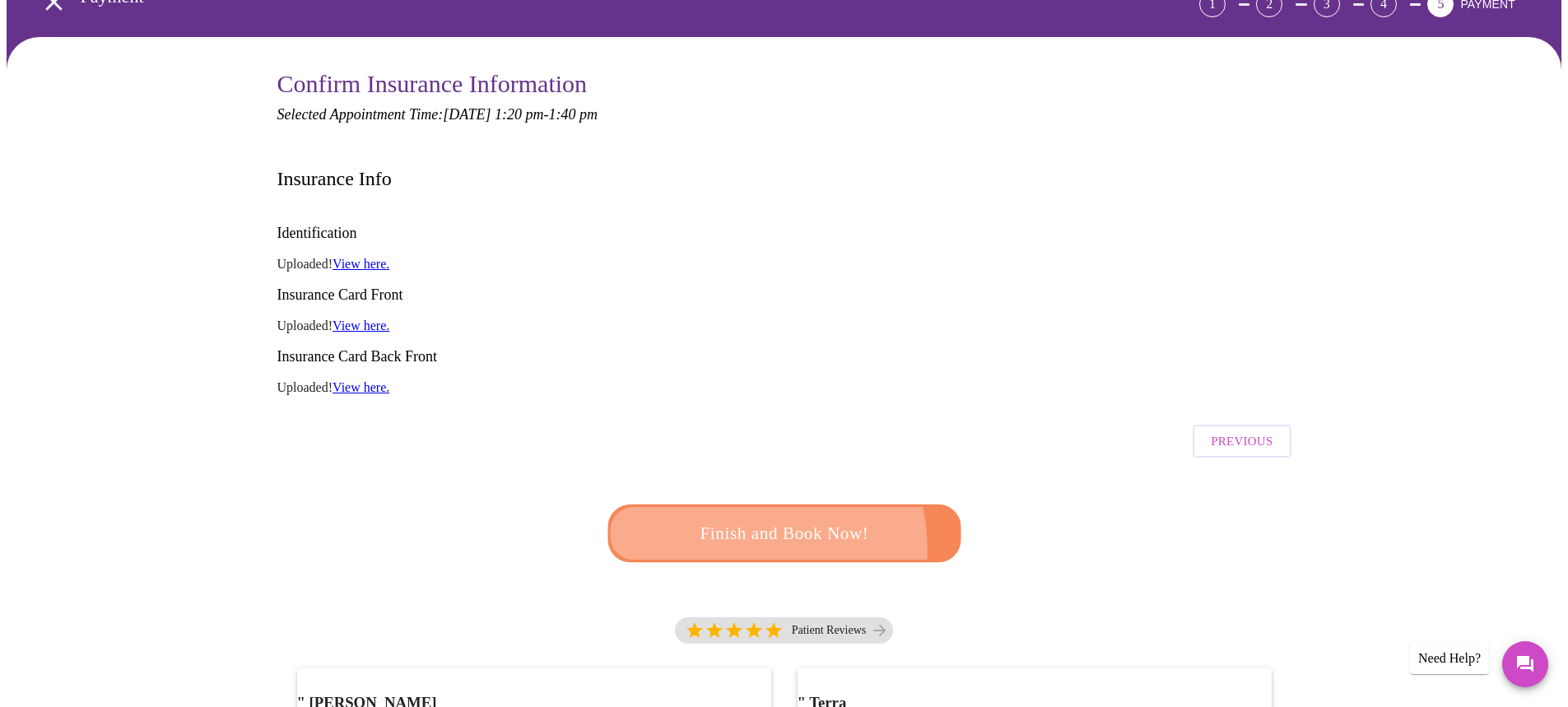
click at [722, 518] on span "Finish and Book Now!" at bounding box center [785, 533] width 305 height 30
